Goal: Information Seeking & Learning: Check status

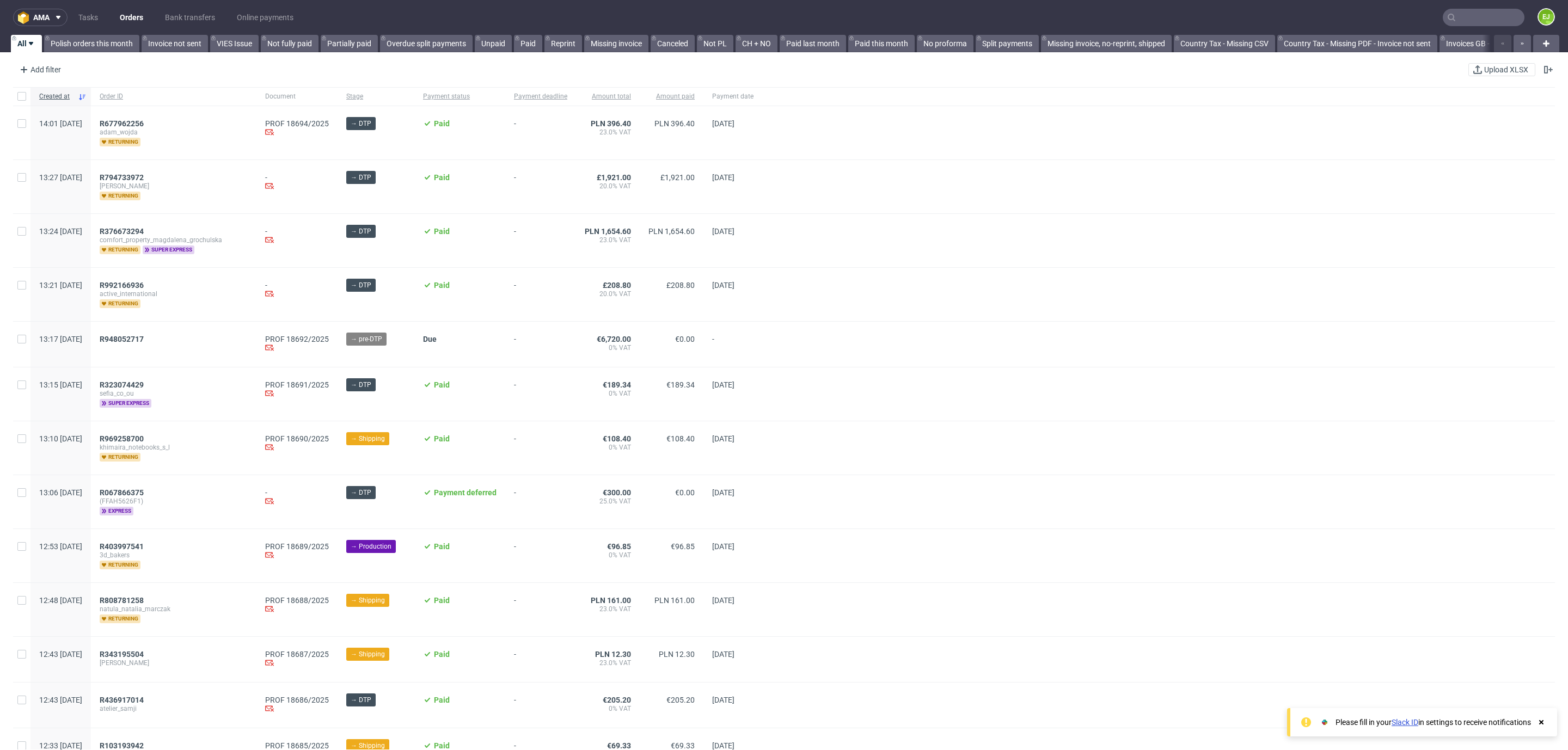
click at [1447, 20] on icon at bounding box center [1452, 18] width 8 height 8
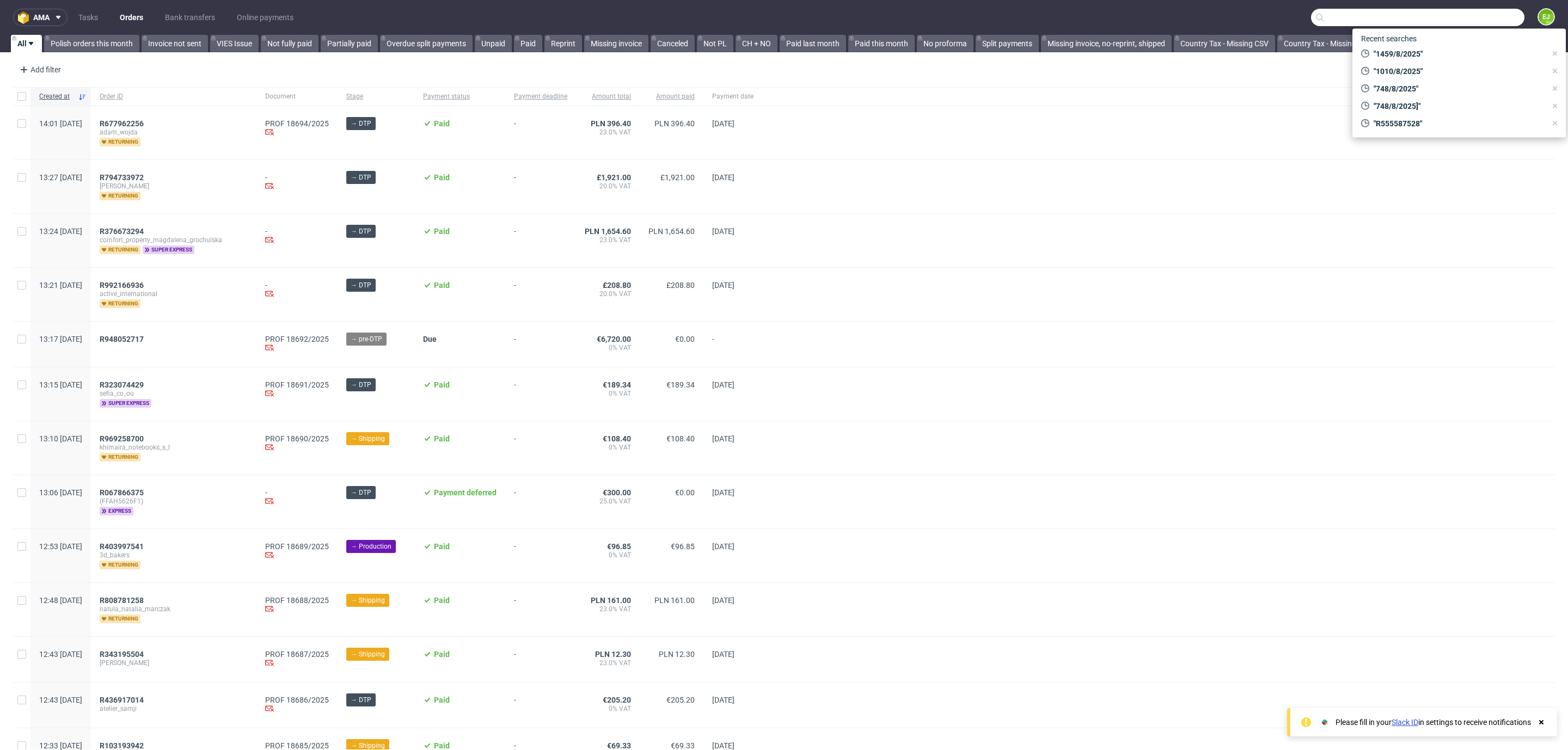
click at [1447, 17] on input "text" at bounding box center [1417, 17] width 213 height 18
paste input "R793754869"
click at [1447, 17] on input "R793754869" at bounding box center [1417, 17] width 213 height 18
type input "R793754869"
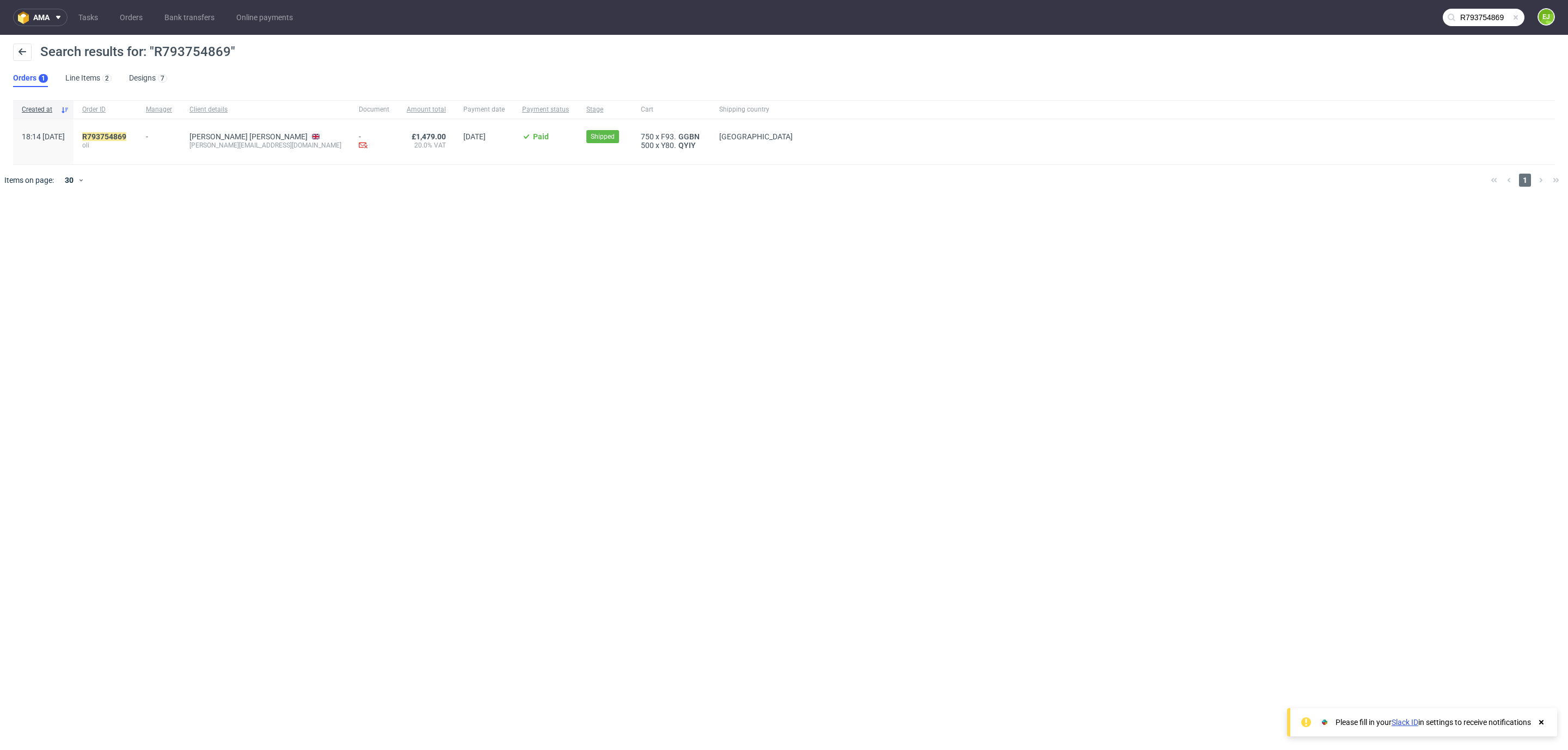
click at [137, 131] on div "R793754869 oli" at bounding box center [105, 142] width 64 height 46
click at [126, 134] on mark "R793754869" at bounding box center [105, 137] width 44 height 8
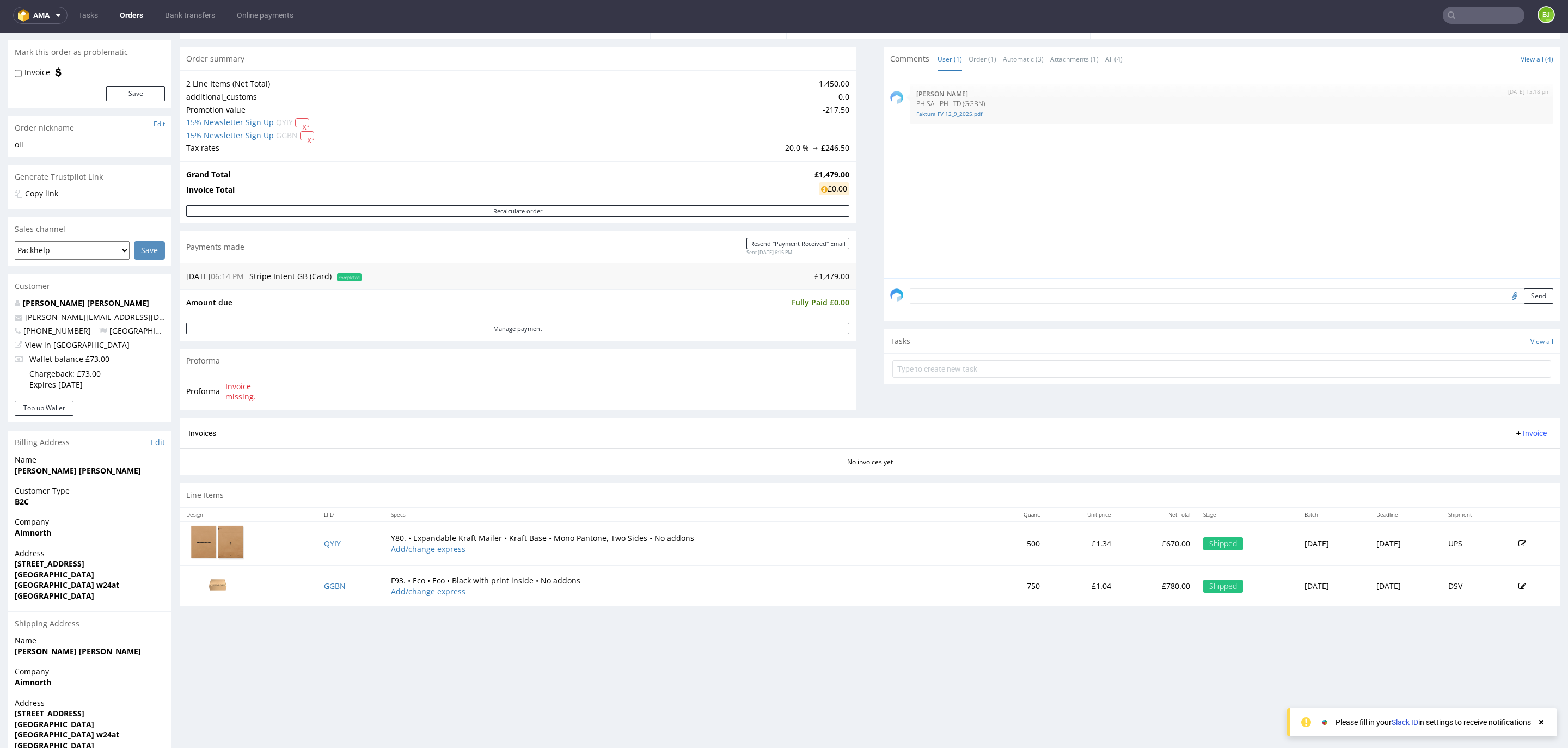
scroll to position [141, 0]
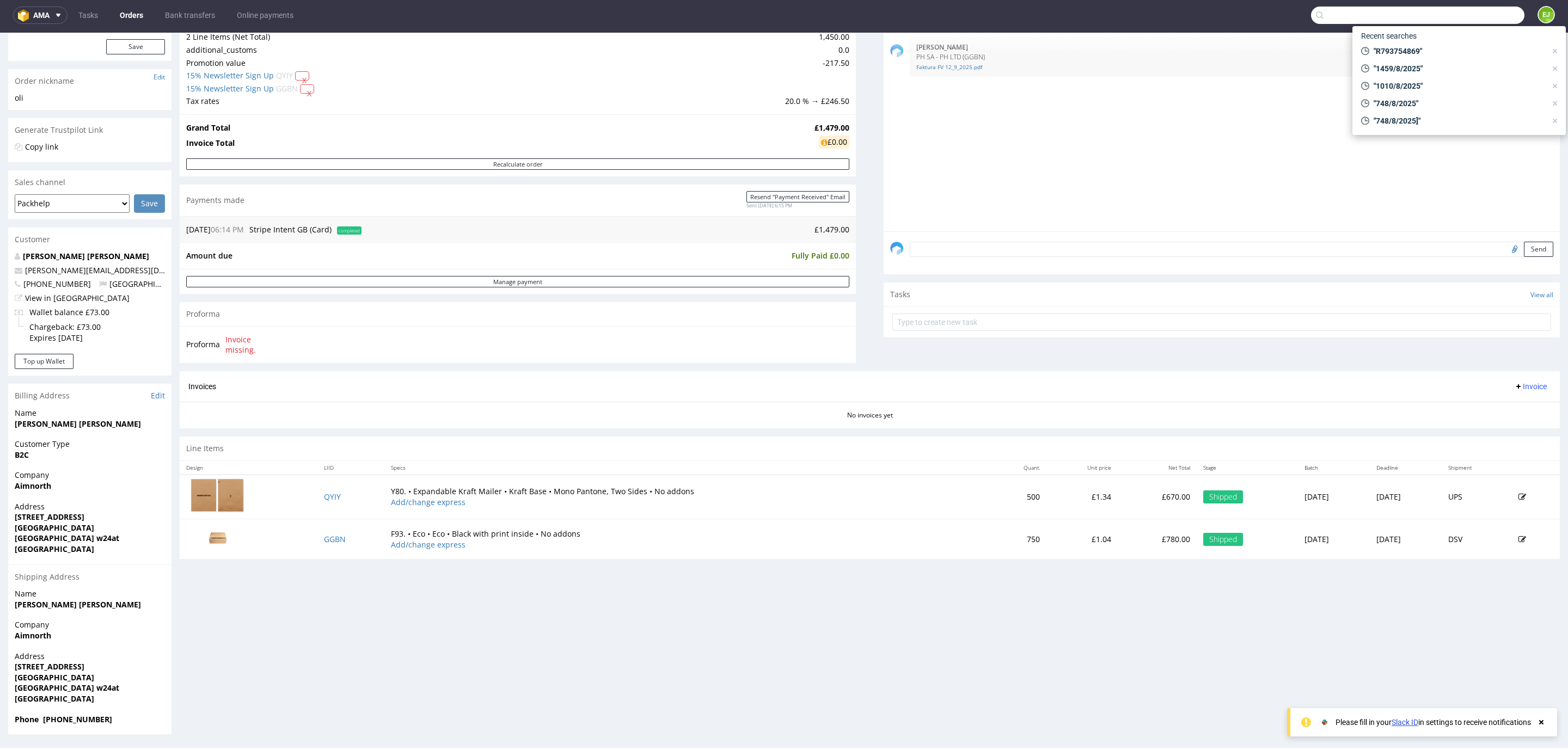
click at [1480, 17] on input "text" at bounding box center [1417, 15] width 213 height 18
type input "1342/8/2025"
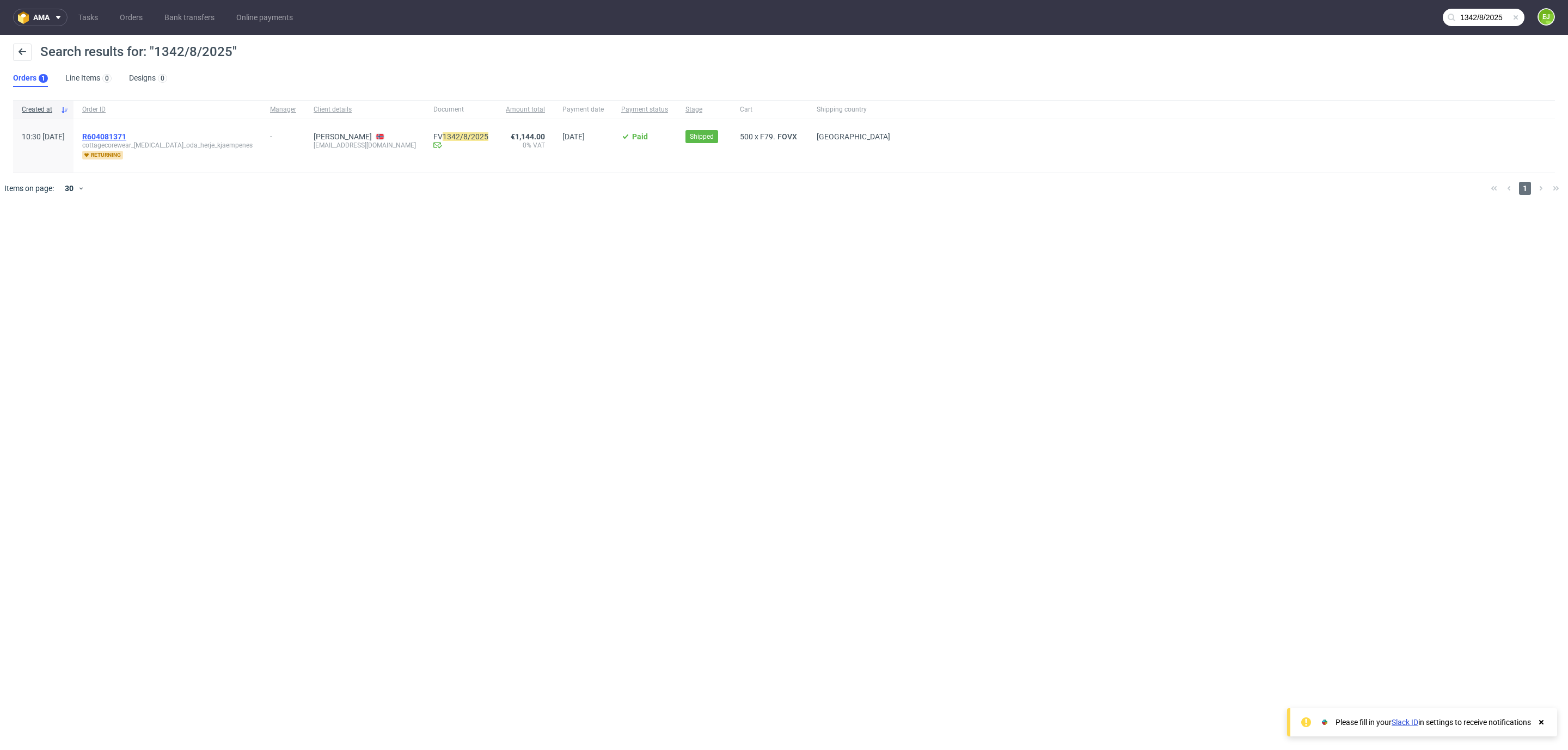
click at [126, 137] on span "R604081371" at bounding box center [105, 137] width 44 height 8
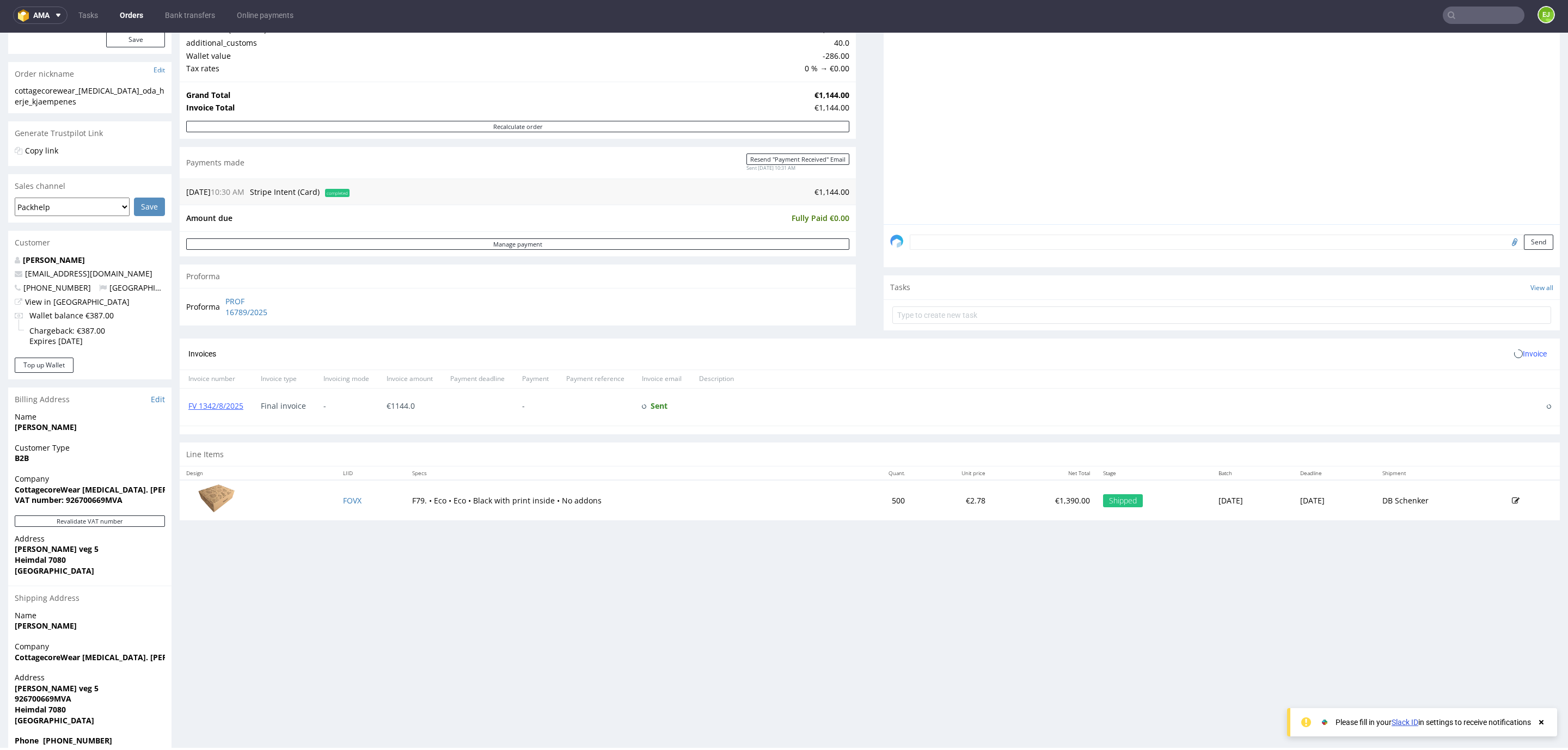
scroll to position [169, 0]
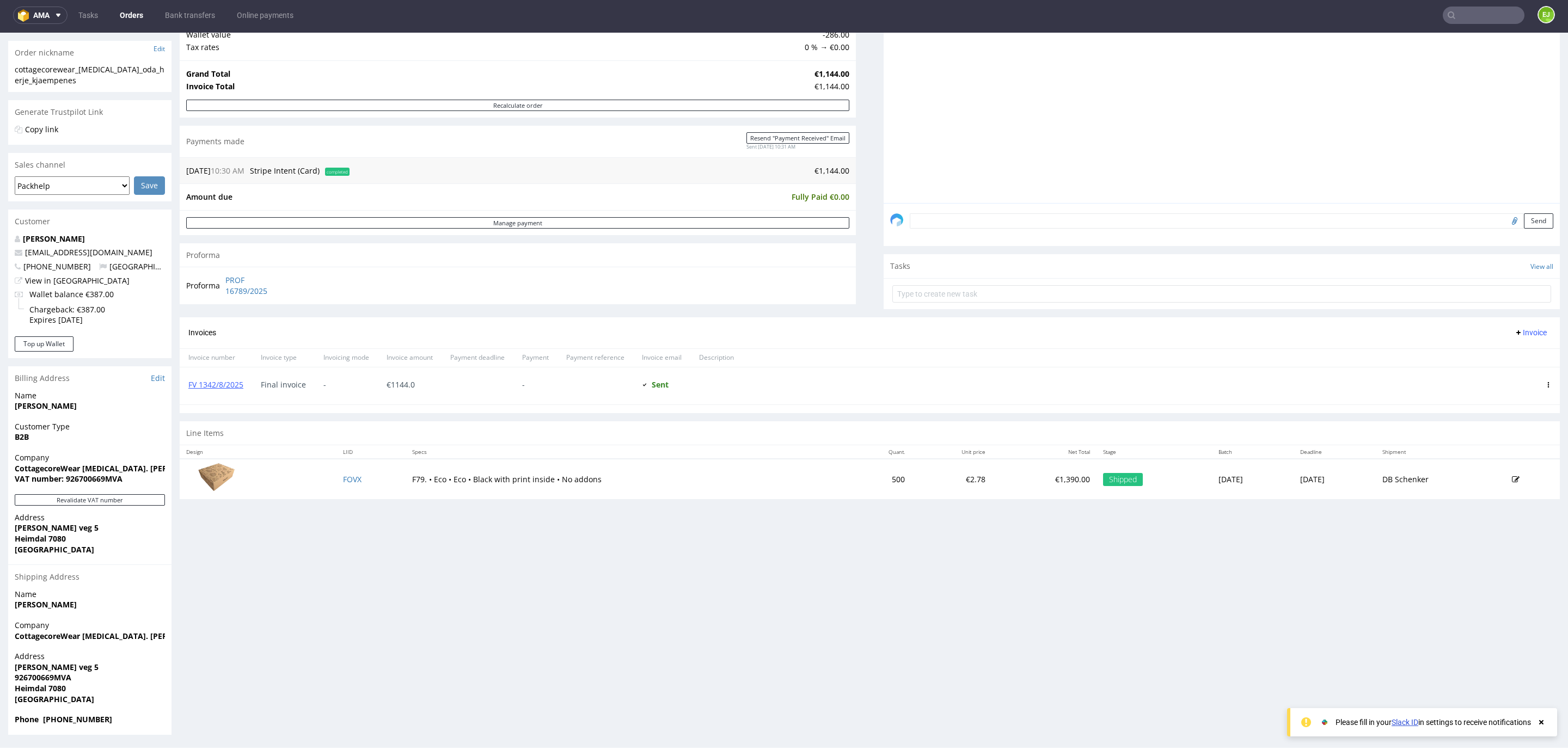
click at [1463, 0] on nav "ama Tasks Orders Bank transfers Online payments EJ" at bounding box center [784, 14] width 1568 height 35
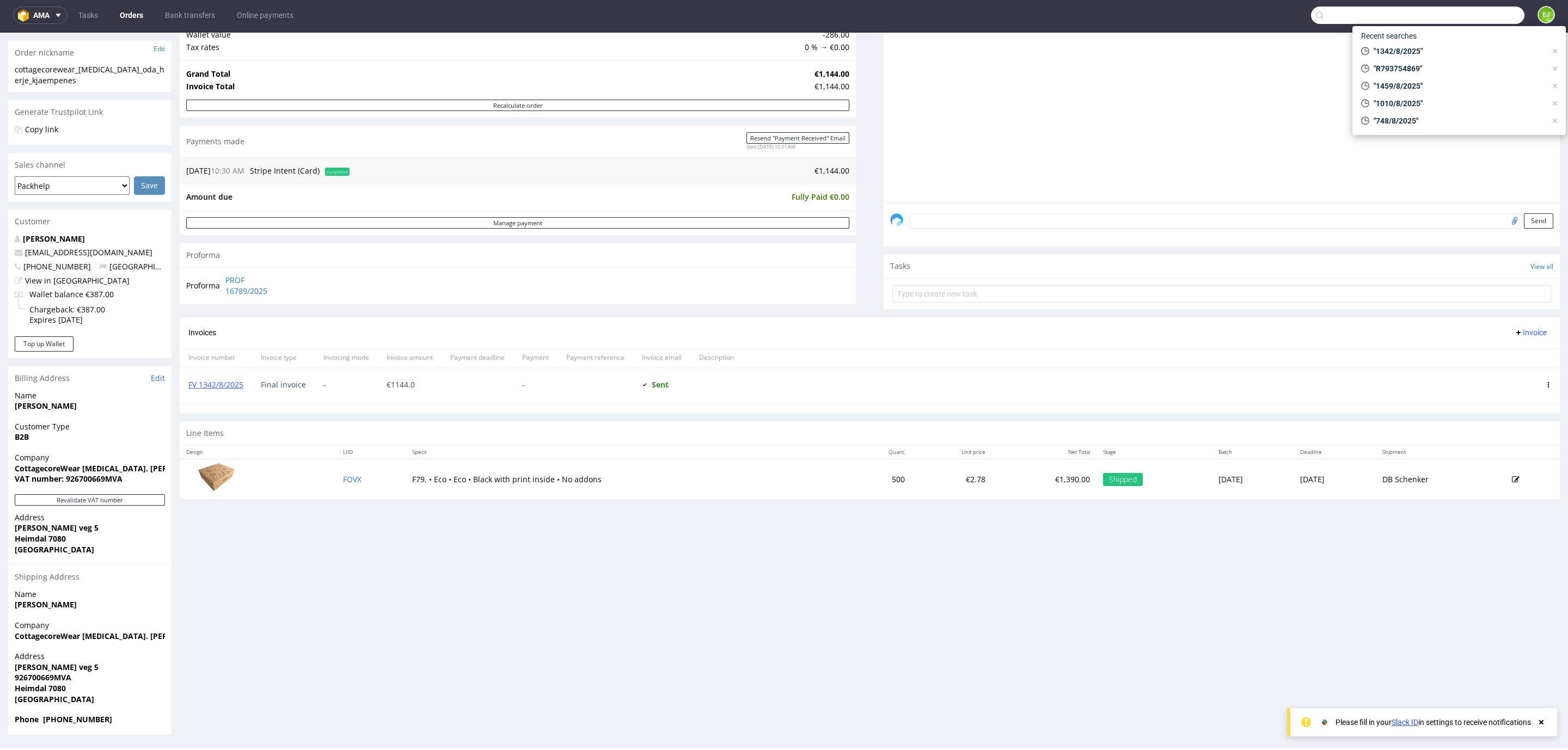
click at [1461, 19] on input "text" at bounding box center [1417, 15] width 213 height 18
paste input "R672298562"
type input "R672298562"
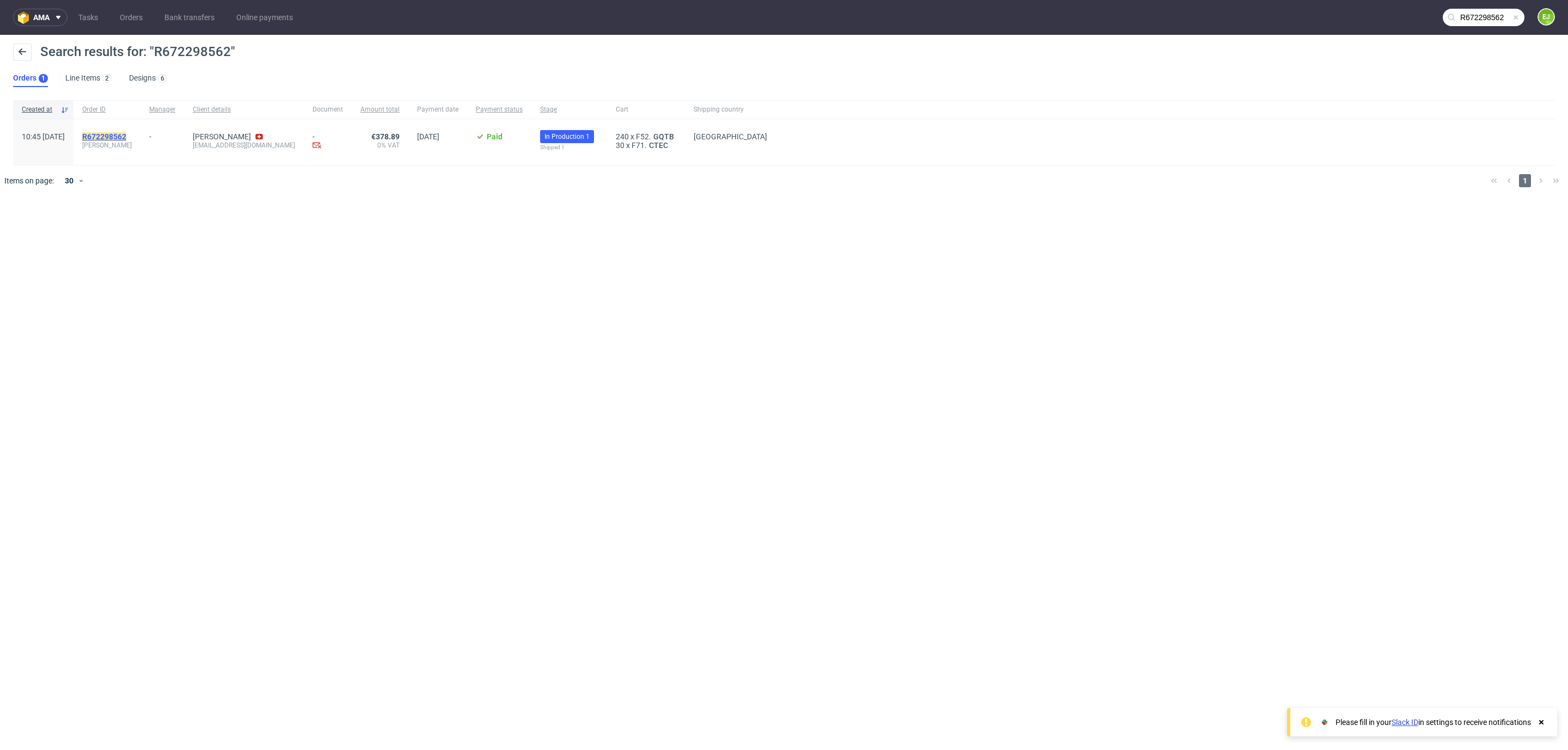
click at [126, 136] on mark "R672298562" at bounding box center [105, 137] width 44 height 8
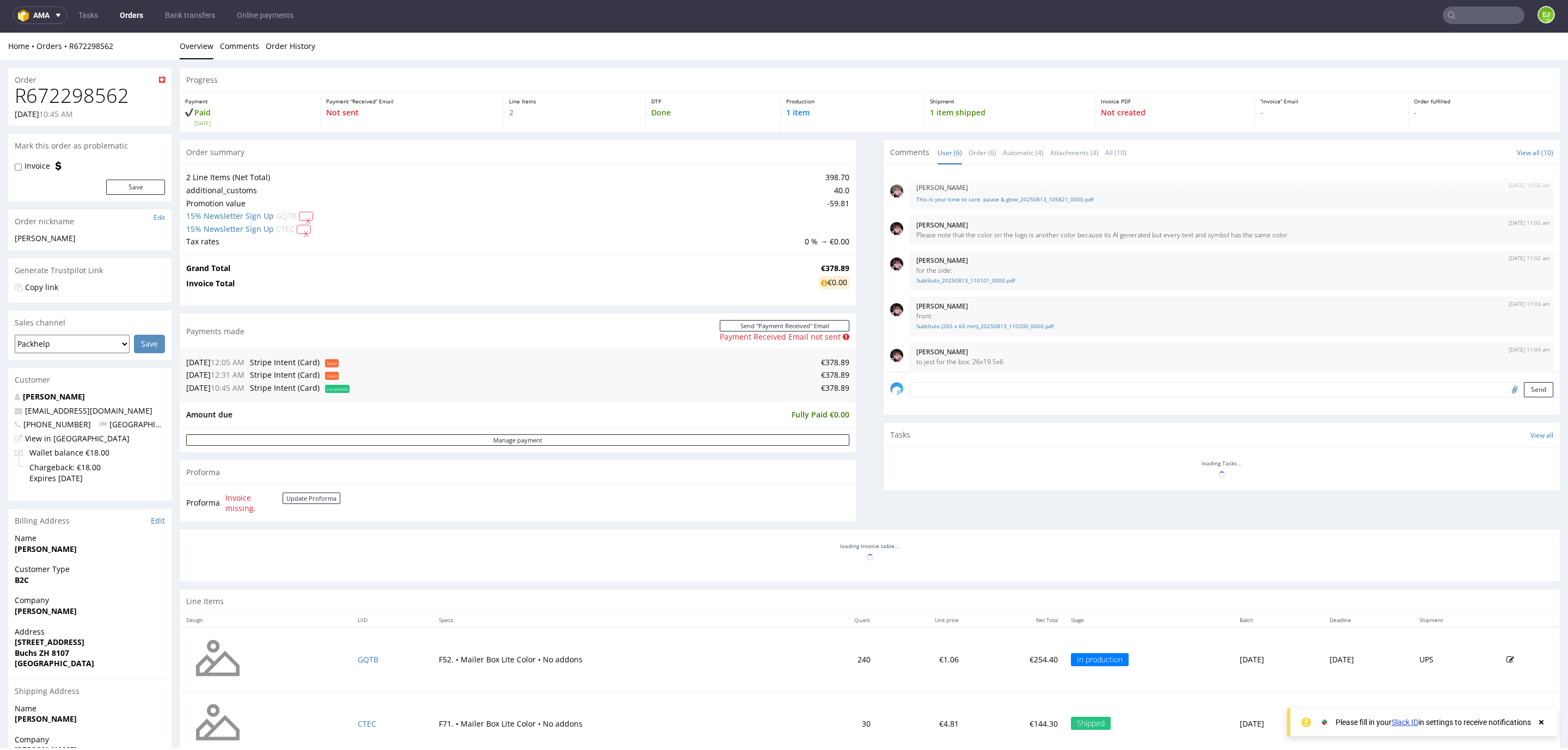
scroll to position [61, 0]
